Goal: Navigation & Orientation: Find specific page/section

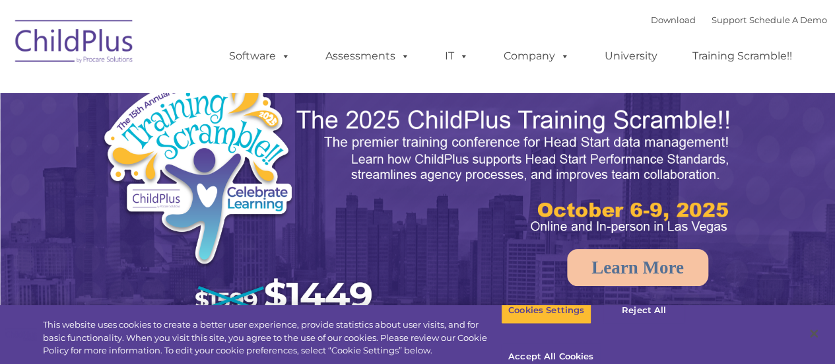
select select "MEDIUM"
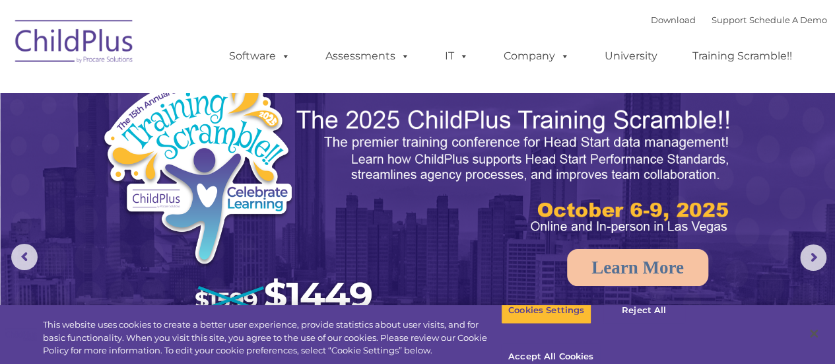
click at [53, 48] on img at bounding box center [75, 44] width 132 height 66
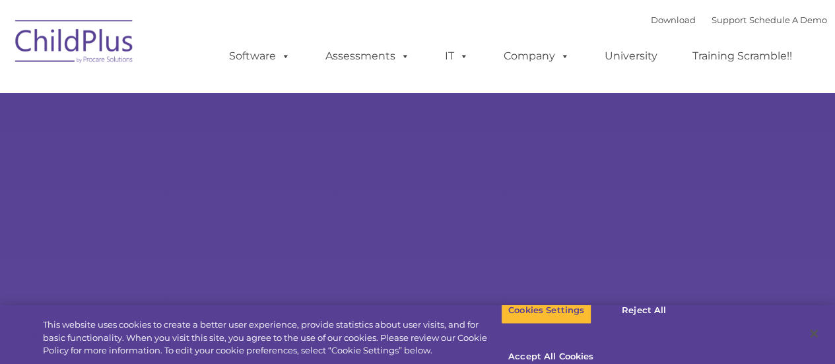
type input ""
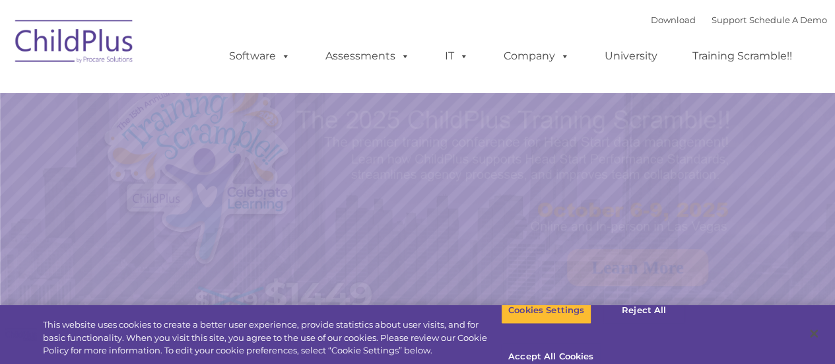
select select "MEDIUM"
